Goal: Use online tool/utility: Utilize a website feature to perform a specific function

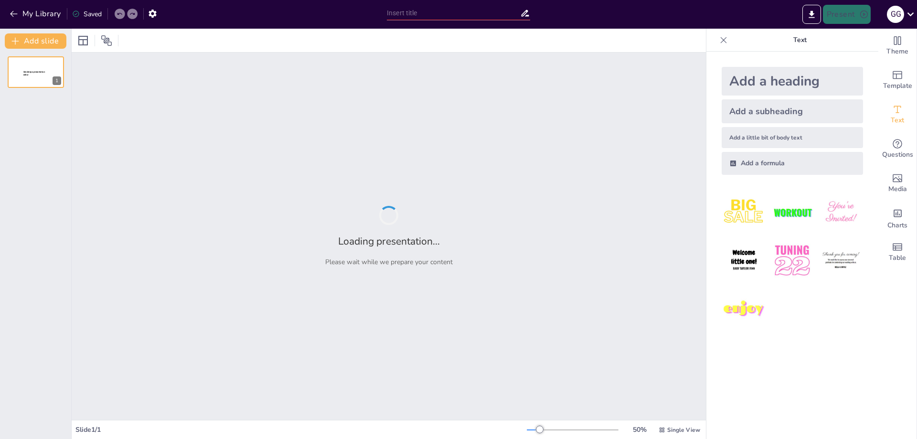
type input "Imported TEA_COIB_SESION 1.pptx"
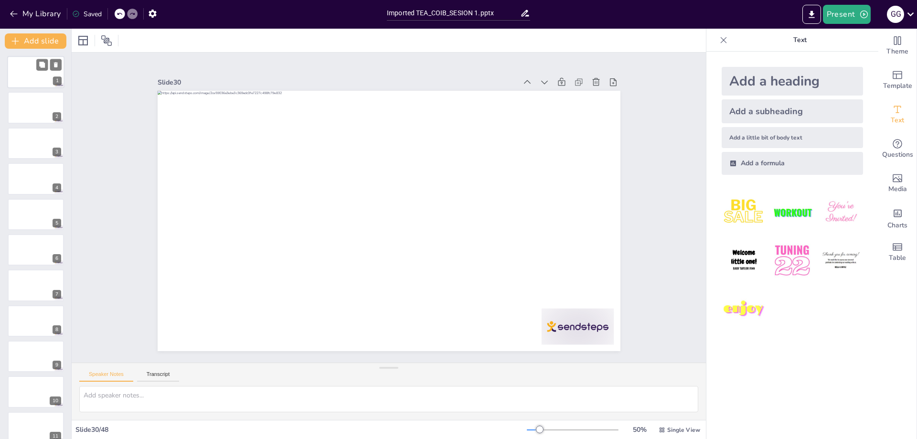
click at [35, 73] on div at bounding box center [35, 72] width 57 height 32
click at [19, 106] on div at bounding box center [35, 108] width 57 height 32
click at [36, 149] on div at bounding box center [35, 143] width 57 height 32
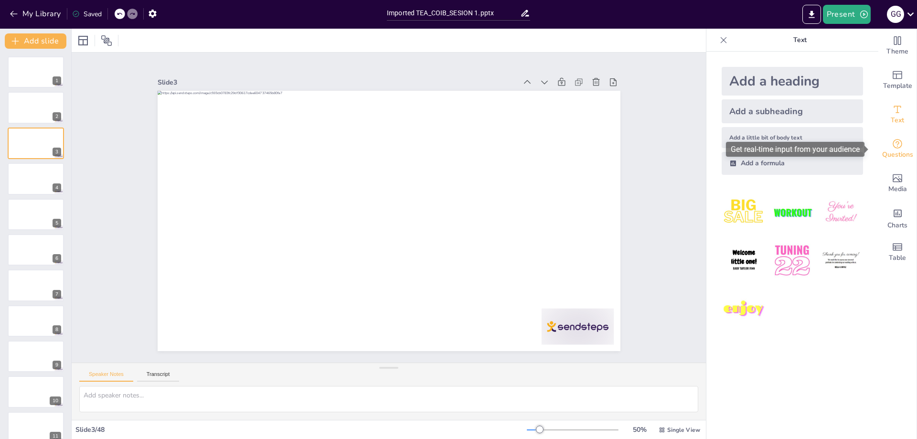
click at [892, 148] on icon "Get real-time input from your audience" at bounding box center [897, 143] width 11 height 11
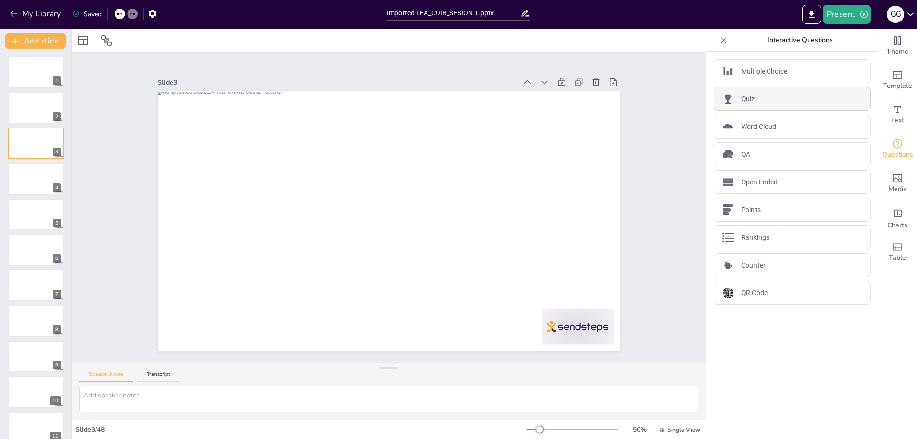
click at [755, 101] on div "Quiz" at bounding box center [792, 99] width 157 height 24
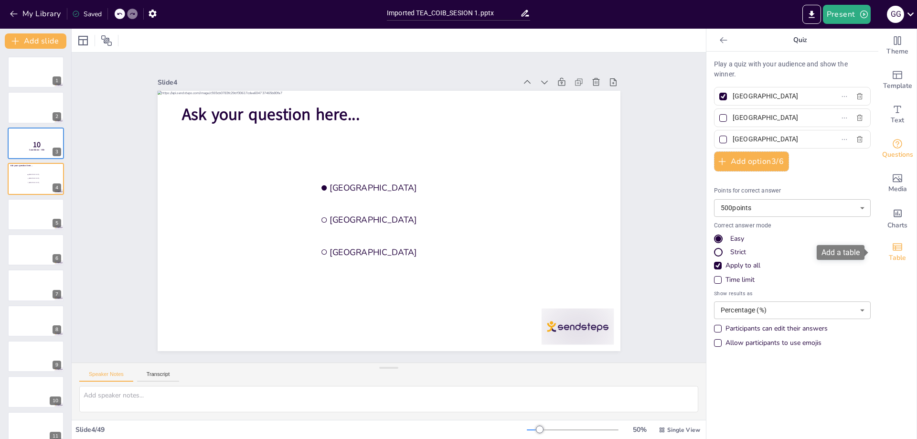
click at [892, 248] on icon "Add a table" at bounding box center [897, 246] width 11 height 11
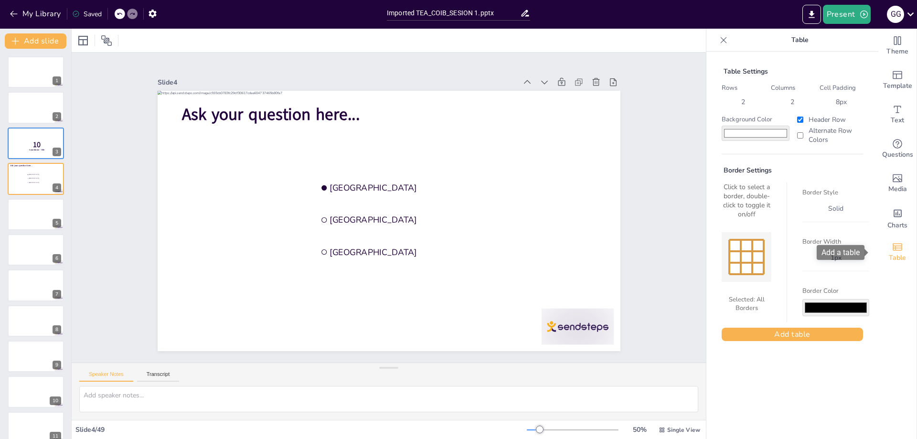
click at [893, 248] on icon "Add a table" at bounding box center [898, 246] width 10 height 7
click at [893, 218] on icon "Add charts and graphs" at bounding box center [898, 213] width 10 height 10
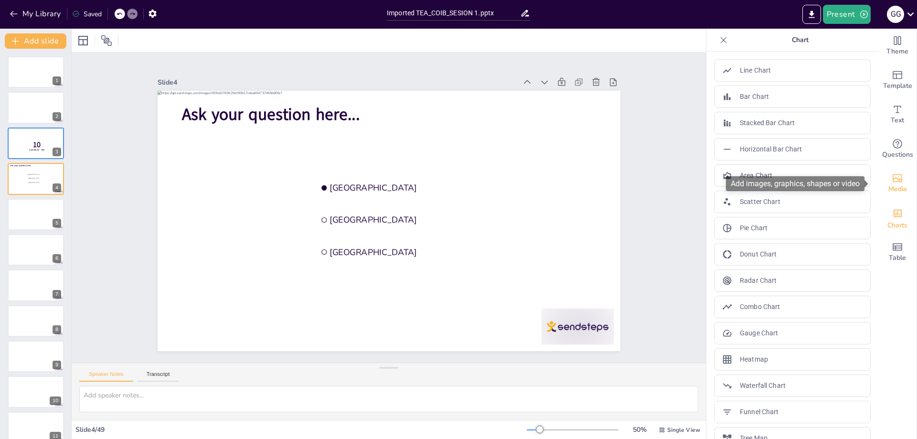
click at [893, 180] on icon "Add images, graphics, shapes or video" at bounding box center [898, 178] width 10 height 8
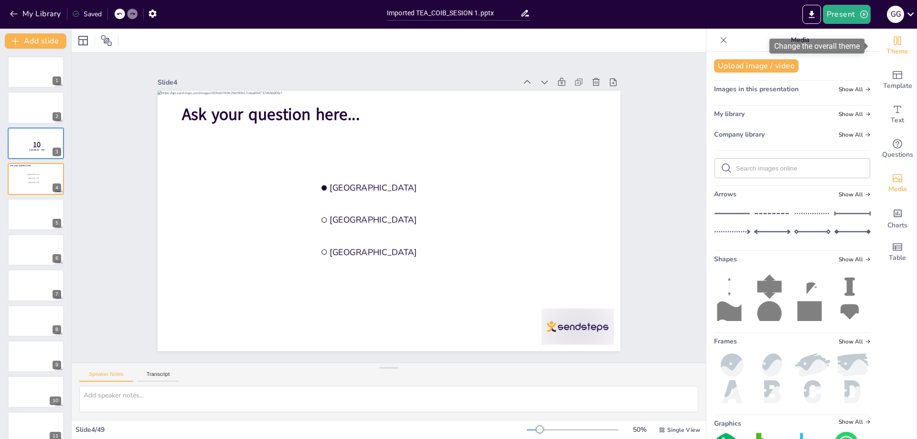
click at [901, 47] on span "Theme" at bounding box center [898, 51] width 22 height 11
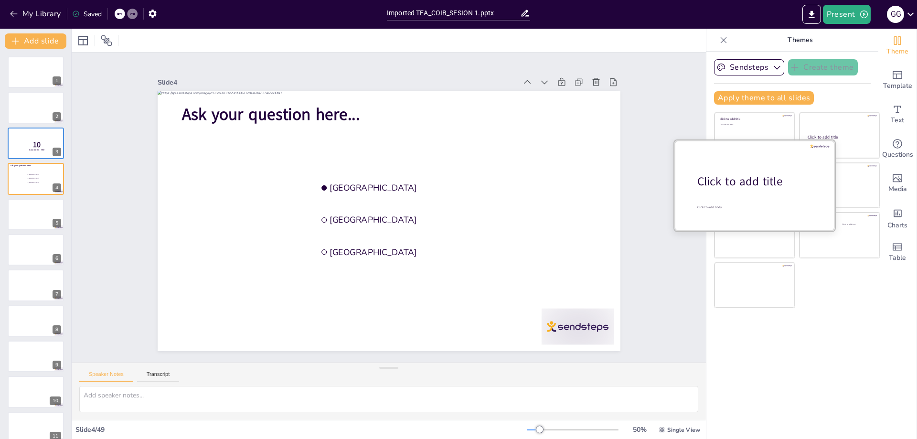
click at [743, 207] on p "Click to add body" at bounding box center [757, 207] width 120 height 4
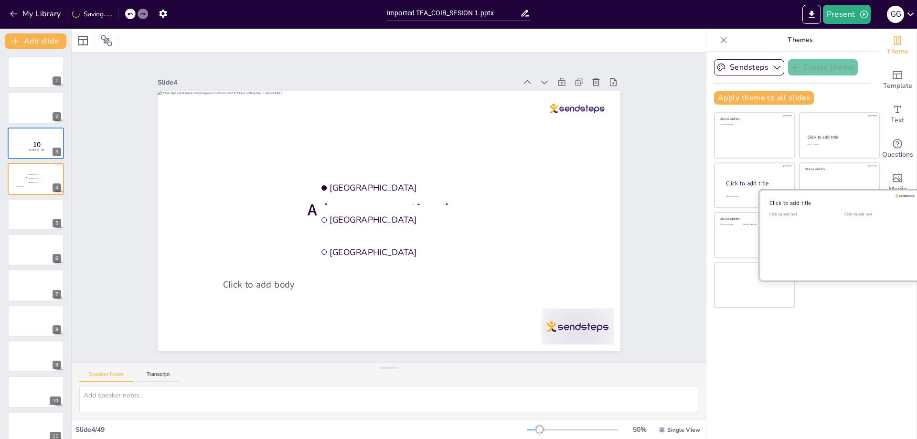
click at [823, 243] on div "Click to add text" at bounding box center [800, 241] width 61 height 59
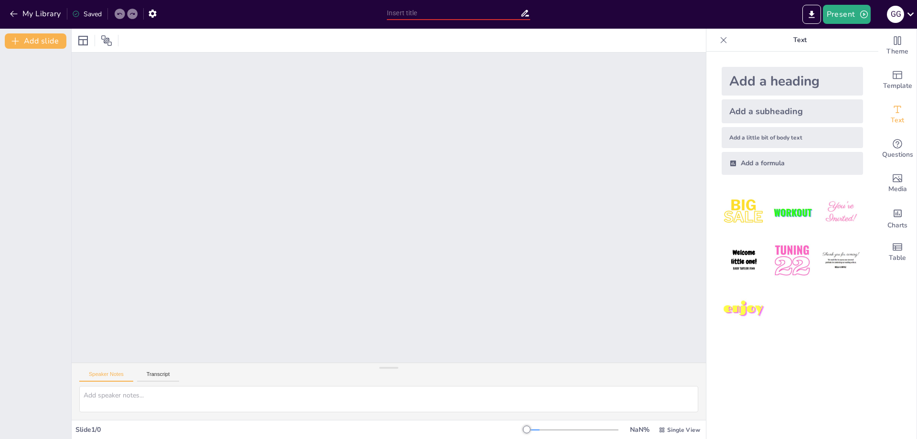
click at [472, 12] on input "text" at bounding box center [453, 13] width 133 height 14
type input "TEA"
click at [551, 94] on div at bounding box center [389, 208] width 634 height 310
click at [840, 14] on button "Present" at bounding box center [847, 14] width 48 height 19
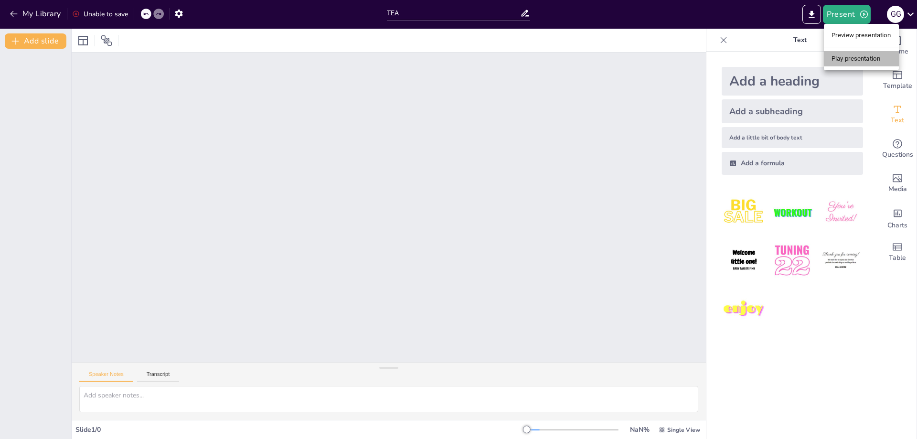
click at [854, 54] on li "Play presentation" at bounding box center [861, 58] width 75 height 15
